Goal: Information Seeking & Learning: Learn about a topic

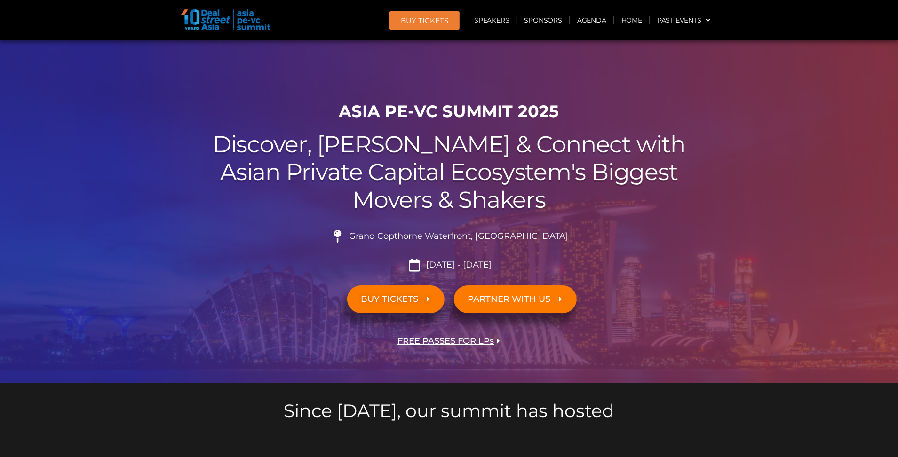
click at [210, 27] on img at bounding box center [225, 19] width 89 height 21
click at [591, 18] on link "Agenda" at bounding box center [591, 20] width 43 height 22
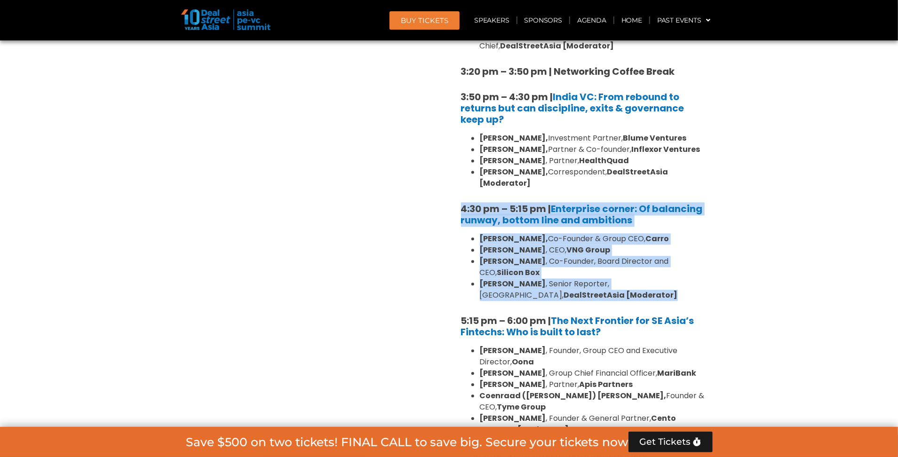
scroll to position [1504, 0]
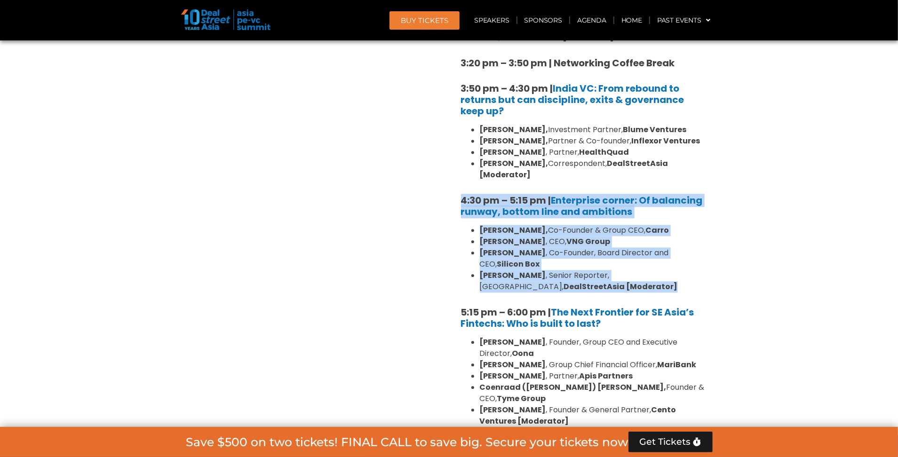
click at [650, 270] on li "[PERSON_NAME] , Senior Reporter, [GEOGRAPHIC_DATA], DealStreetAsia [Moderator]" at bounding box center [593, 281] width 226 height 23
drag, startPoint x: 454, startPoint y: 133, endPoint x: 607, endPoint y: 219, distance: 175.3
copy div "4:30 pm – 5:15 pm | Enterprise corner: Of balancing runway, bottom line and amb…"
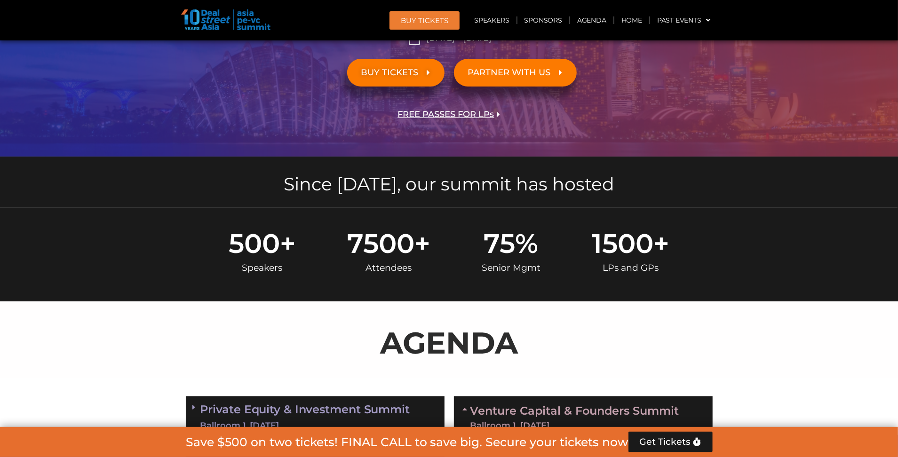
scroll to position [203, 0]
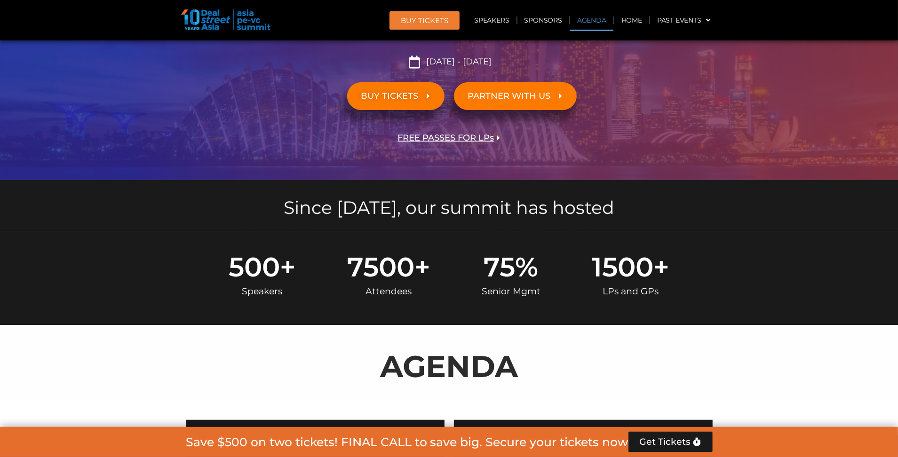
click at [601, 18] on link "Agenda" at bounding box center [591, 20] width 43 height 22
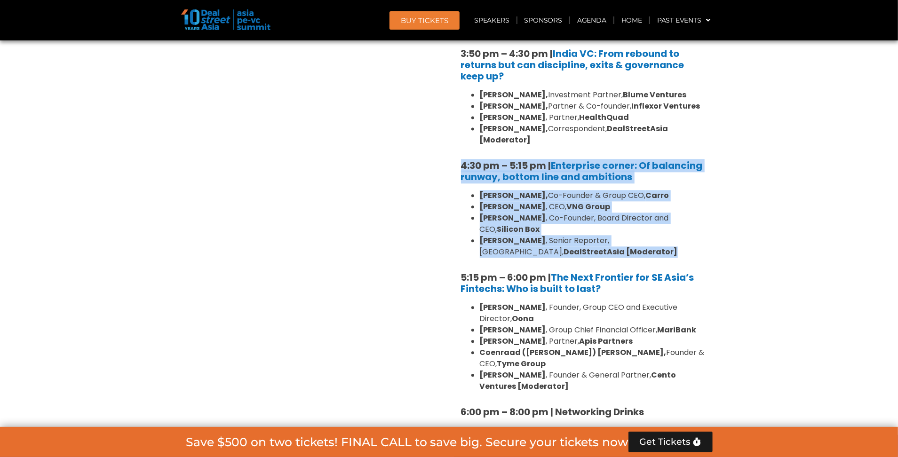
scroll to position [1421, 0]
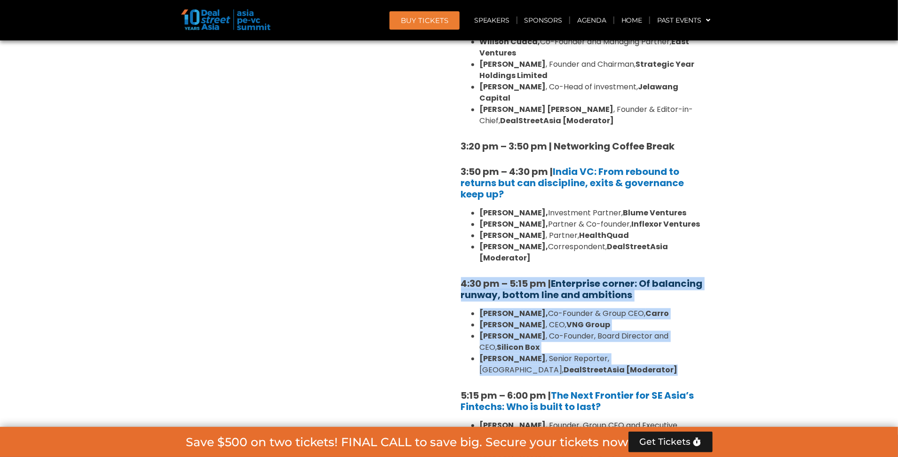
click at [589, 277] on link "Enterprise corner: Of balancing runway, bottom line and ambitions" at bounding box center [582, 289] width 242 height 24
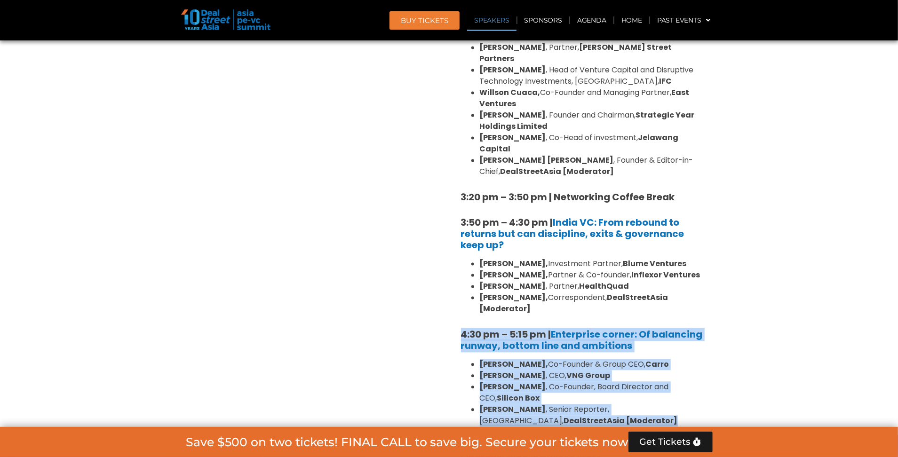
click at [500, 20] on link "Speakers" at bounding box center [491, 20] width 49 height 22
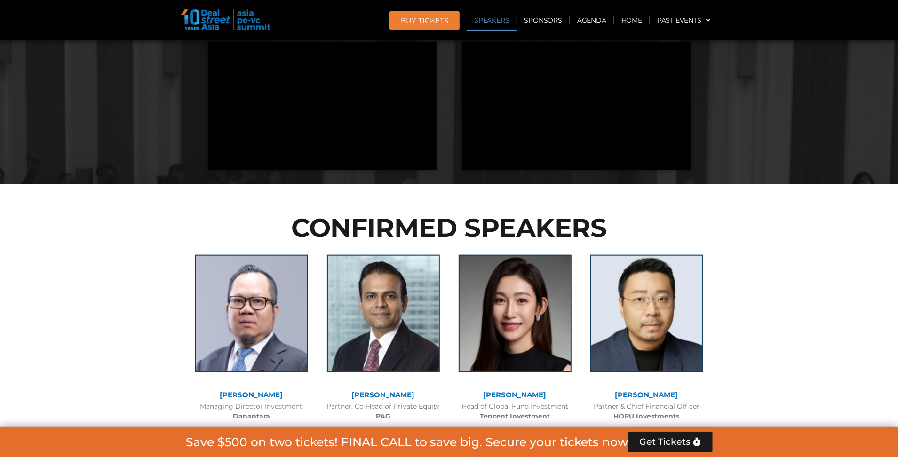
click at [500, 20] on link "Speakers" at bounding box center [491, 20] width 49 height 22
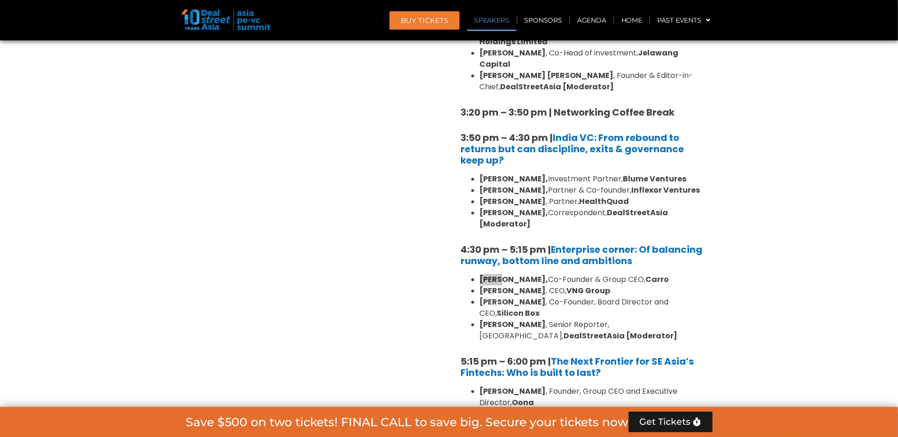
scroll to position [4397, 0]
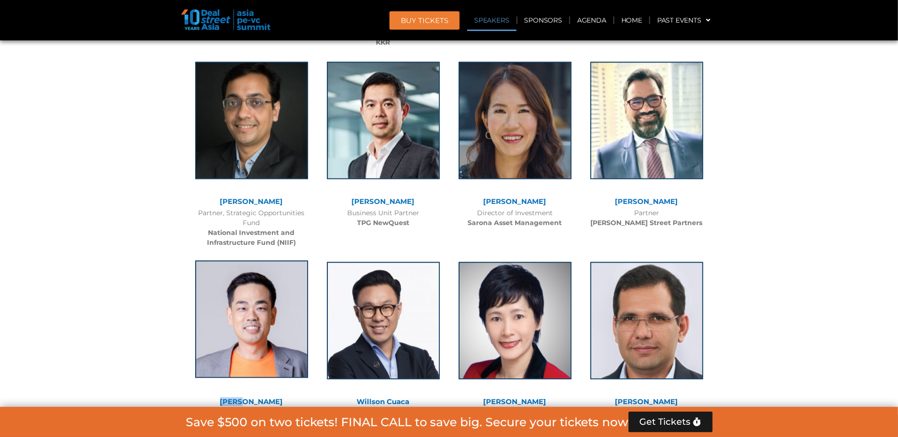
click at [267, 261] on img at bounding box center [251, 320] width 113 height 118
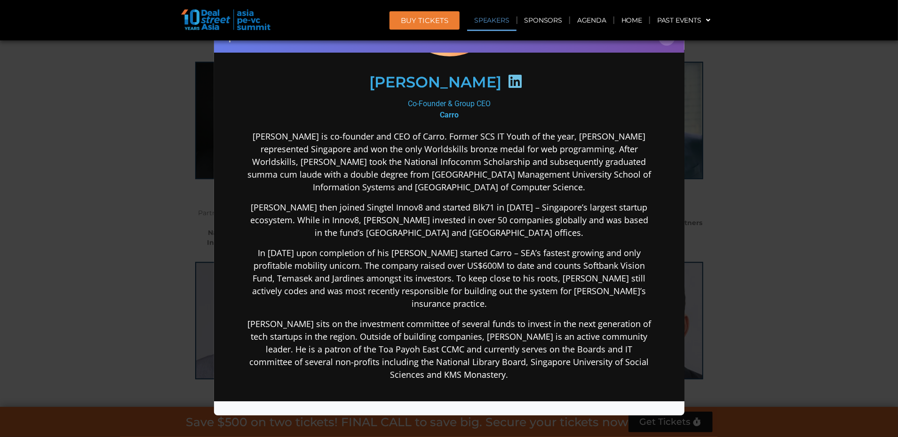
scroll to position [130, 0]
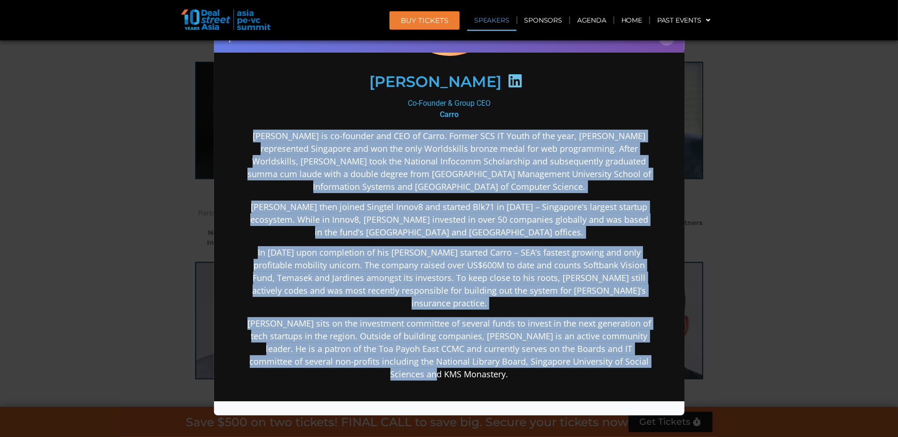
drag, startPoint x: 250, startPoint y: 134, endPoint x: 487, endPoint y: 370, distance: 334.3
click at [487, 370] on div "[PERSON_NAME] is co-founder and CEO of Carro. Former SCS IT Youth of the year, …" at bounding box center [449, 329] width 406 height 400
copy div "Lorem ip do-sitamet con ADI el Seddo. Eiusmo TEM IN Utlab et dol magn, Aliqu en…"
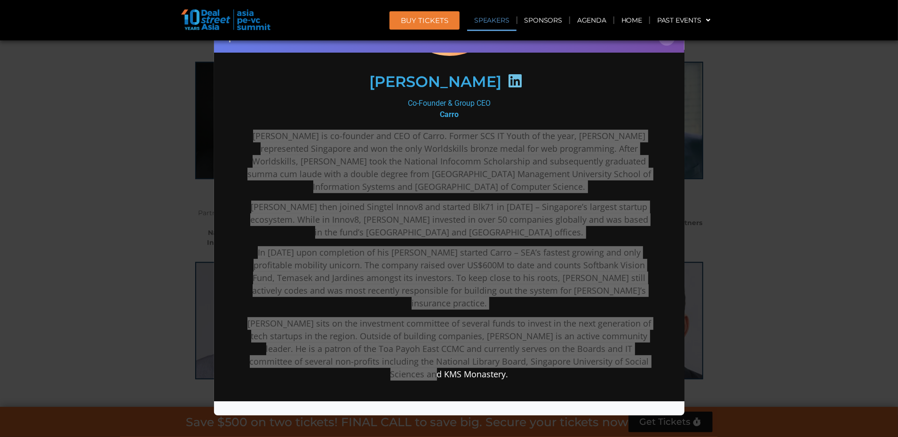
click at [818, 110] on div "Speaker Profile ×" at bounding box center [449, 218] width 898 height 437
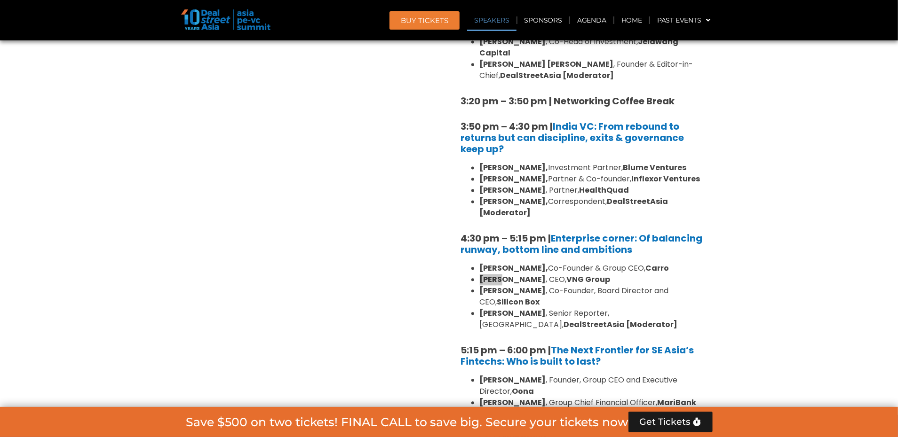
scroll to position [6085, 0]
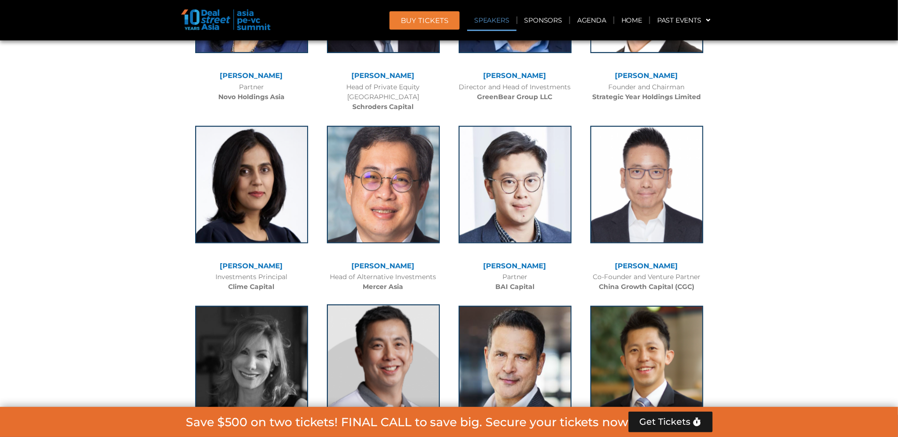
click at [408, 305] on img at bounding box center [383, 364] width 113 height 118
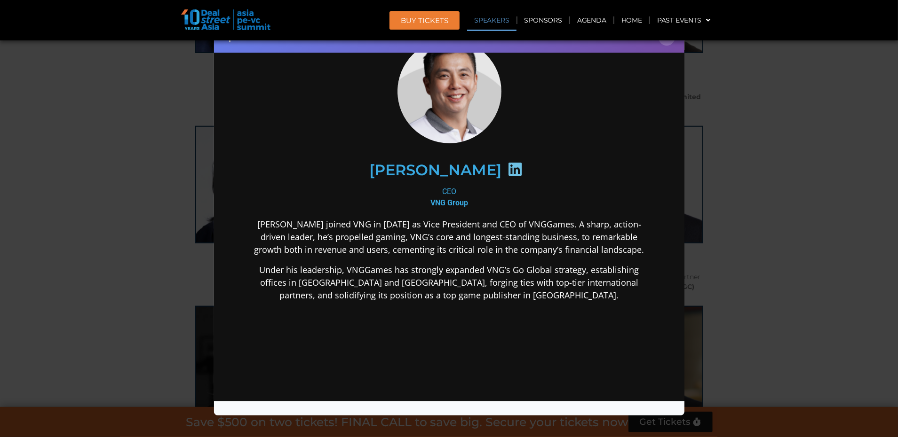
scroll to position [45, 0]
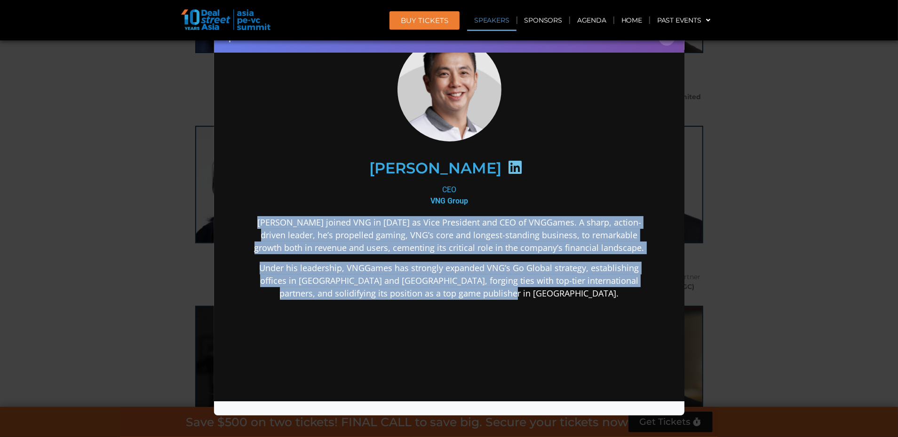
drag, startPoint x: 247, startPoint y: 219, endPoint x: 470, endPoint y: 301, distance: 237.5
click at [470, 301] on div "[PERSON_NAME] joined VNG in [DATE] as Vice President and CEO of VNGGames. A sha…" at bounding box center [449, 332] width 406 height 232
copy div "[PERSON_NAME] joined VNG in [DATE] as Vice President and CEO of VNGGames. A sha…"
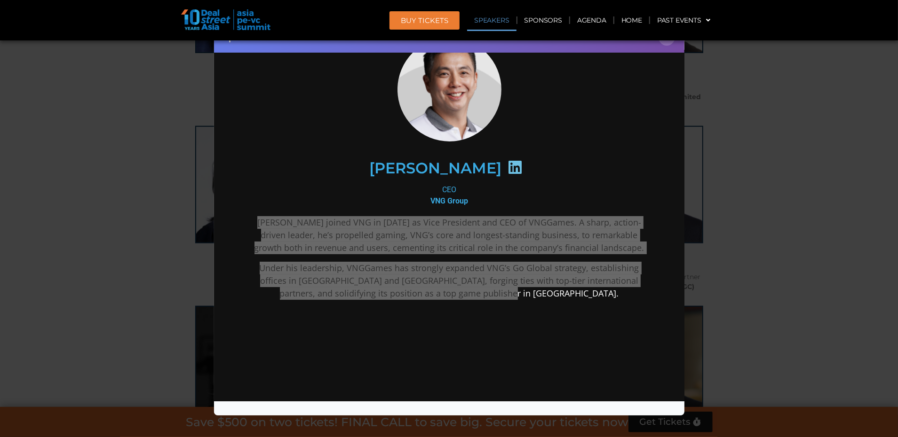
click at [795, 157] on div "Speaker Profile ×" at bounding box center [449, 218] width 898 height 437
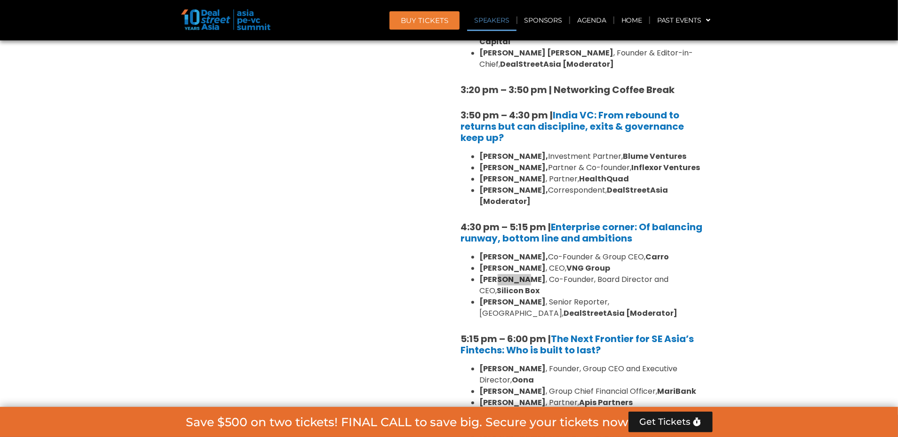
scroll to position [7217, 0]
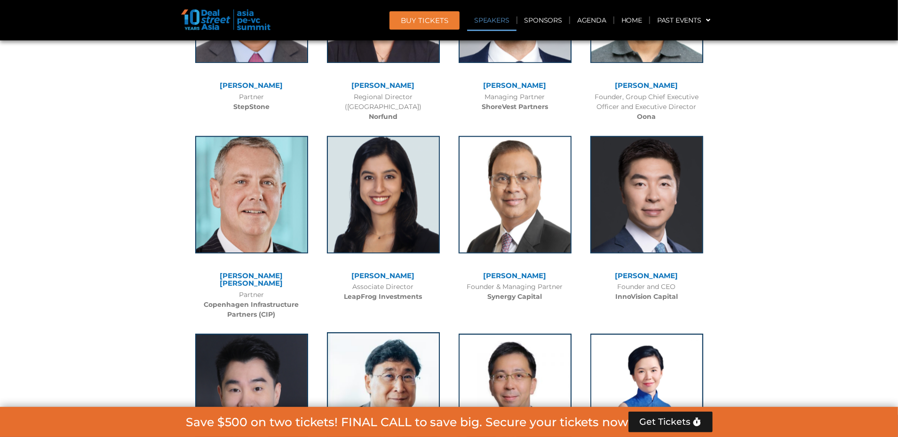
click at [388, 333] on img at bounding box center [383, 392] width 113 height 118
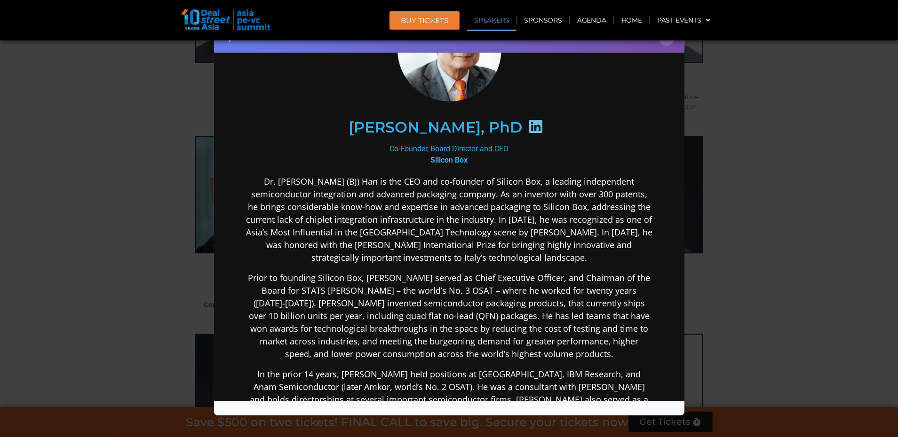
scroll to position [85, 0]
click at [247, 179] on p "Dr. [PERSON_NAME] (BJ) Han is the CEO and co-founder of Silicon Box, a leading …" at bounding box center [449, 219] width 406 height 89
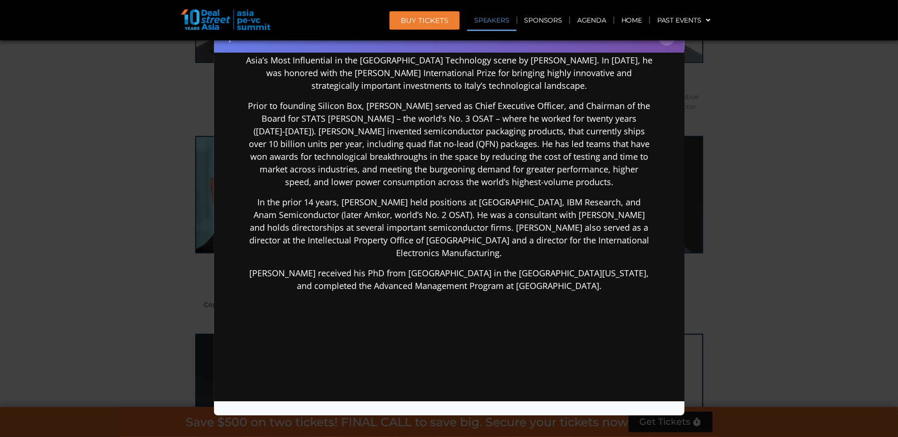
scroll to position [262, 0]
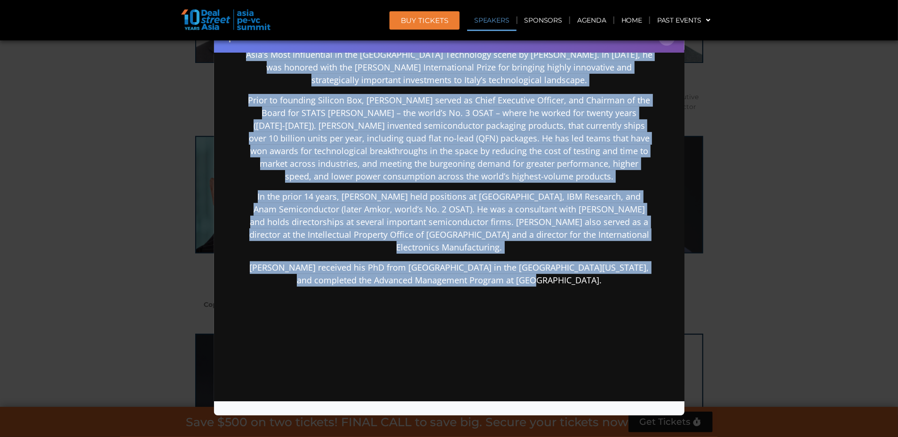
click at [577, 269] on p "[PERSON_NAME] received his PhD from [GEOGRAPHIC_DATA] in the [GEOGRAPHIC_DATA][…" at bounding box center [449, 273] width 406 height 25
copy div "Lo. Ipsum Dolo (SI) Ame co adi ELI sed do-eiusmod te Incidid Utl, e dolorem ali…"
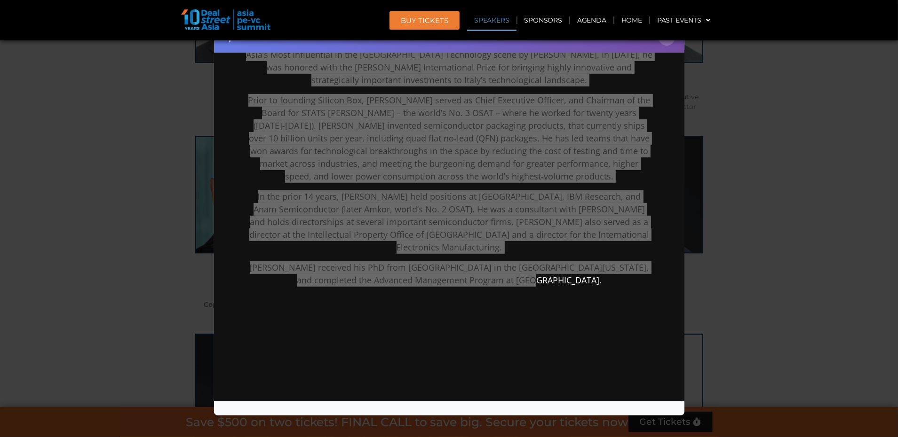
click at [784, 135] on div "Speaker Profile ×" at bounding box center [449, 218] width 898 height 437
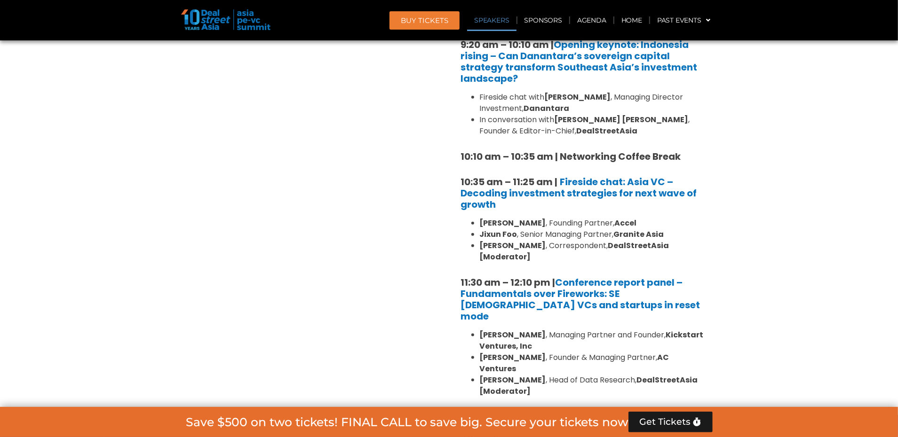
scroll to position [3605, 0]
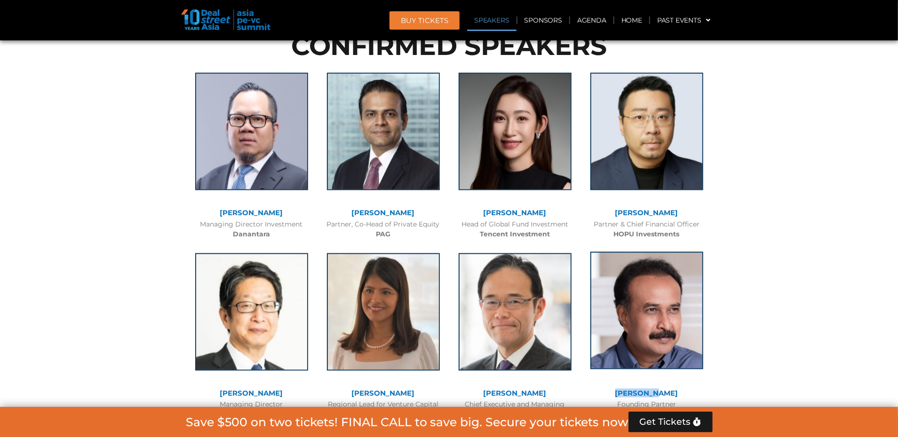
click at [651, 252] on img at bounding box center [646, 311] width 113 height 118
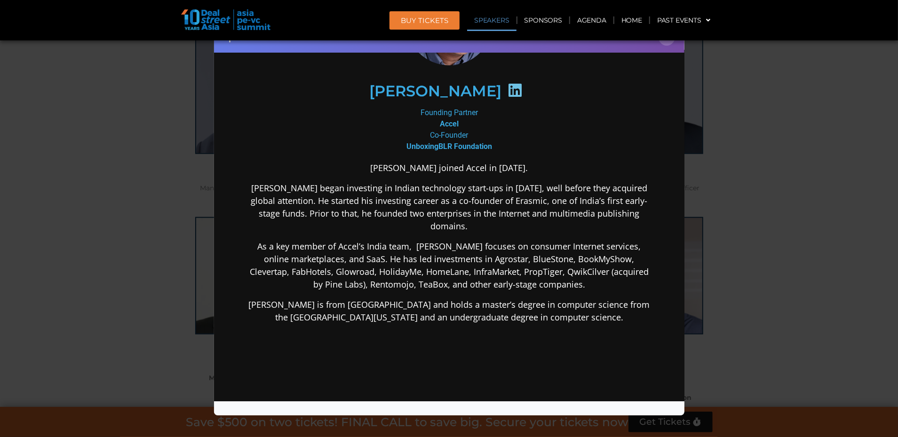
scroll to position [106, 0]
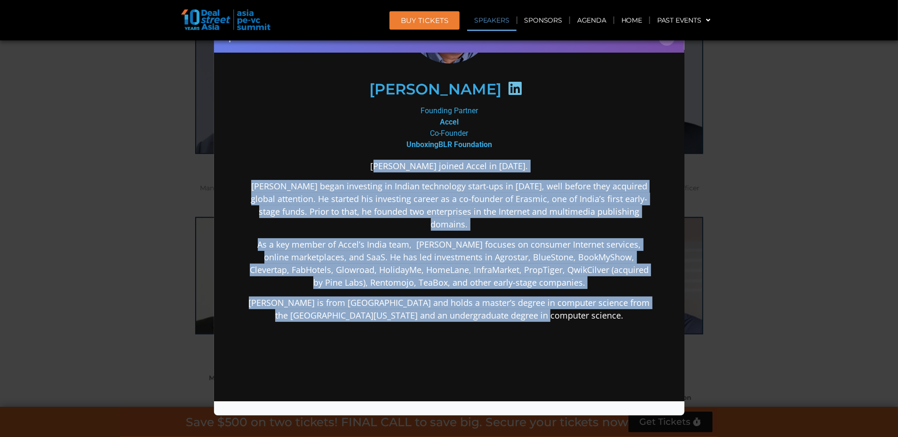
drag, startPoint x: 373, startPoint y: 165, endPoint x: 563, endPoint y: 324, distance: 246.7
click at [563, 324] on div "[PERSON_NAME] joined Accel in [DATE]. [PERSON_NAME] began investing in Indian t…" at bounding box center [449, 314] width 406 height 311
copy div "[PERSON_NAME] joined Accel in [DATE]. [PERSON_NAME] began investing in Indian t…"
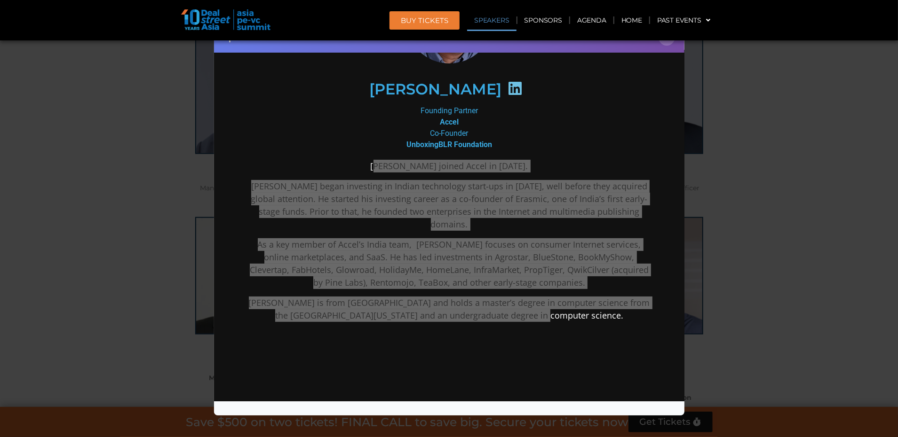
click at [798, 121] on div "Speaker Profile ×" at bounding box center [449, 218] width 898 height 437
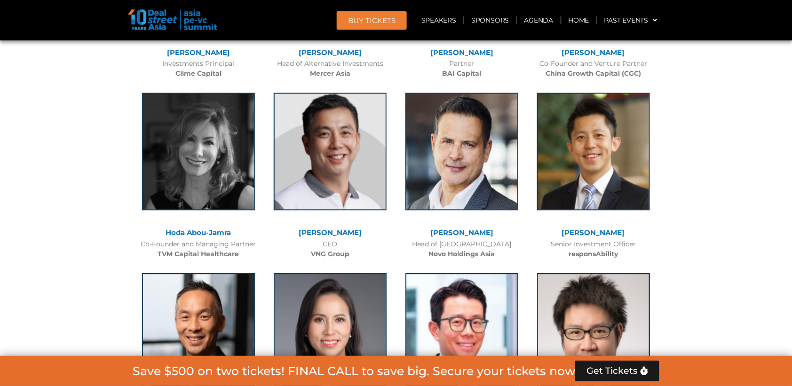
scroll to position [6263, 0]
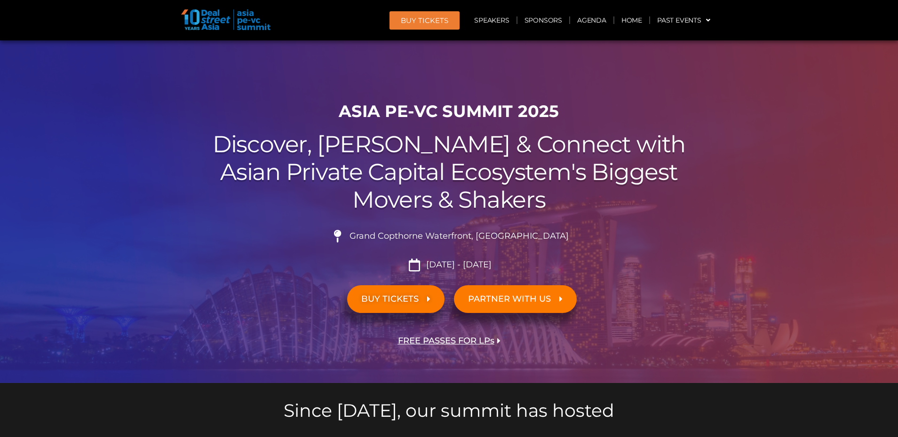
scroll to position [24, 0]
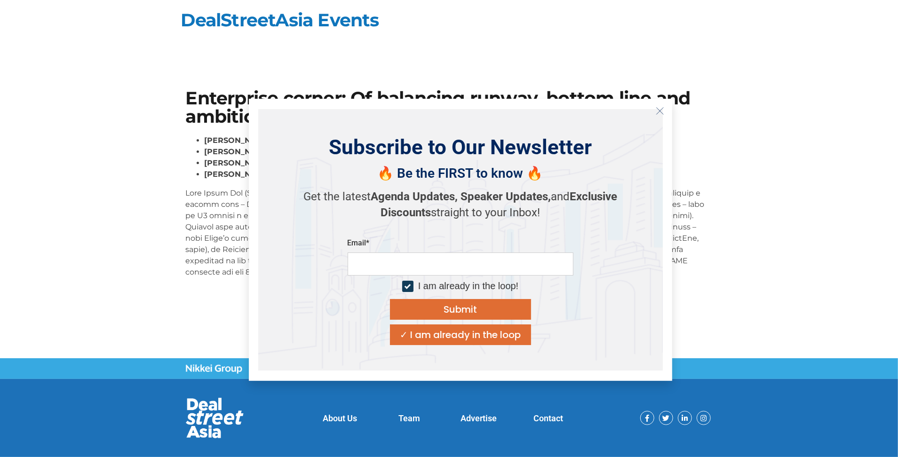
click at [660, 109] on icon "Close" at bounding box center [660, 111] width 8 height 8
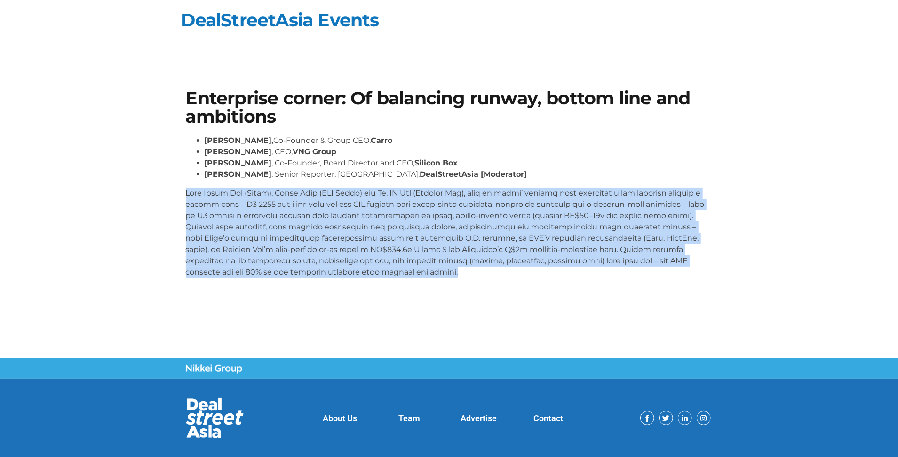
drag, startPoint x: 187, startPoint y: 191, endPoint x: 394, endPoint y: 286, distance: 227.9
click at [394, 286] on div "Enterprise corner: Of balancing runway, bottom line and ambitions Aaron Tan, Co…" at bounding box center [449, 188] width 536 height 206
copy p "With Aaron Tan (Carro), Kelly Wong (VNG Group) and Dr. BJ Han (Silicon Box), th…"
